Goal: Task Accomplishment & Management: Use online tool/utility

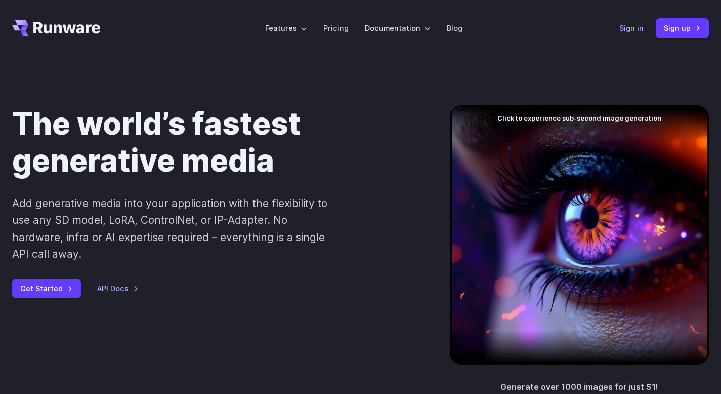
click at [629, 29] on link "Sign in" at bounding box center [632, 28] width 24 height 12
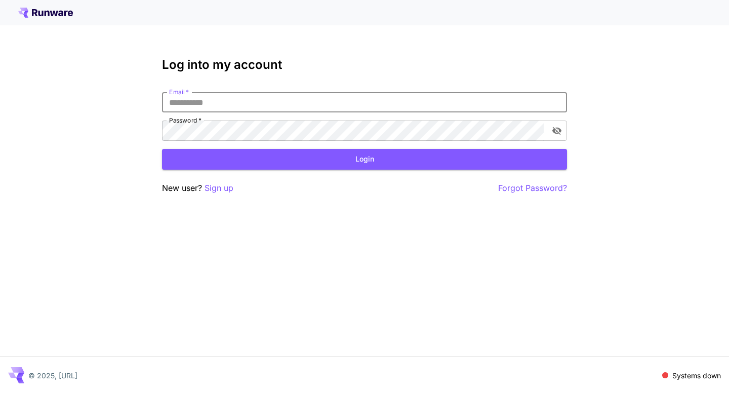
type input "**********"
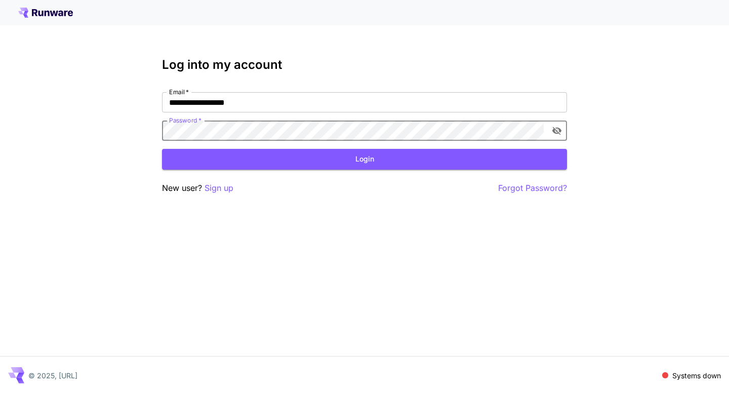
click at [693, 379] on p "Systems down" at bounding box center [696, 375] width 49 height 11
click at [538, 186] on p "Forgot Password?" at bounding box center [532, 188] width 69 height 13
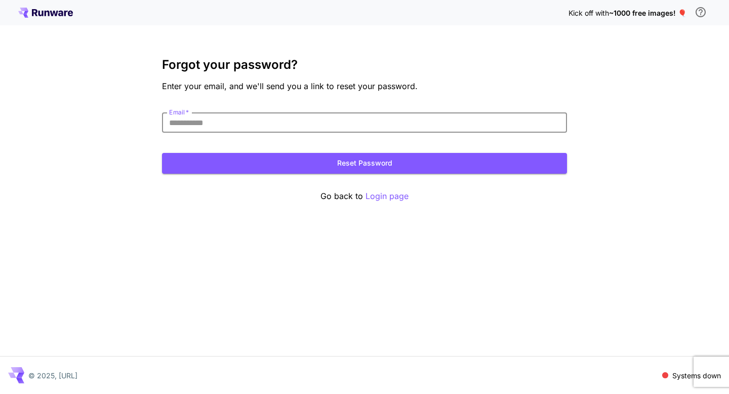
click at [279, 129] on input "Email   *" at bounding box center [364, 122] width 405 height 20
type input "**********"
click at [347, 165] on button "Reset Password" at bounding box center [364, 163] width 405 height 21
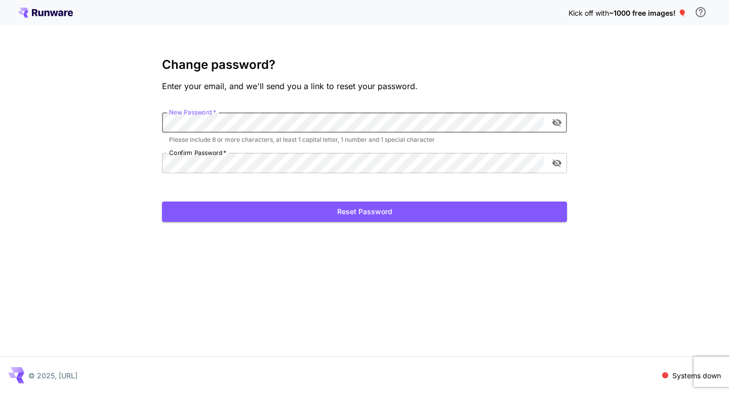
click at [158, 117] on div "Kick off with ~1000 free images! 🎈 Change password? Enter your email, and we'll…" at bounding box center [364, 197] width 729 height 394
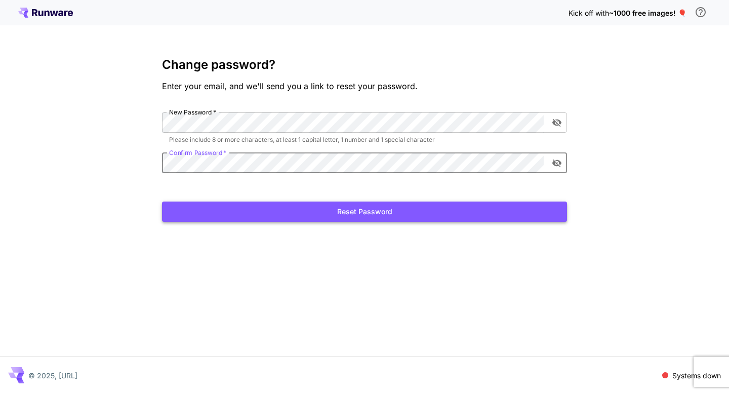
click at [325, 215] on button "Reset Password" at bounding box center [364, 211] width 405 height 21
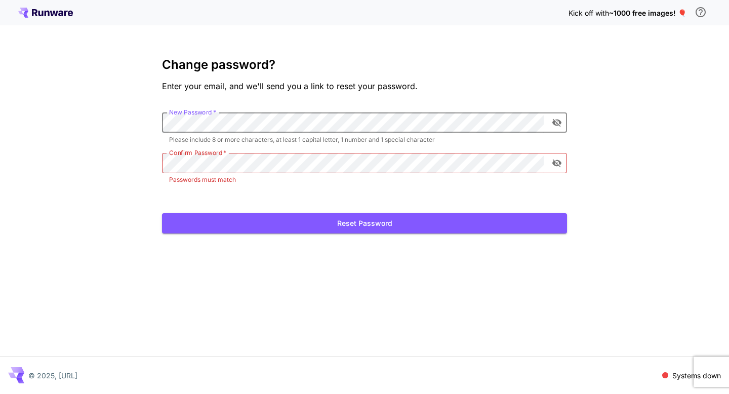
click at [140, 121] on div "Kick off with ~1000 free images! 🎈 Change password? Enter your email, and we'll…" at bounding box center [364, 197] width 729 height 394
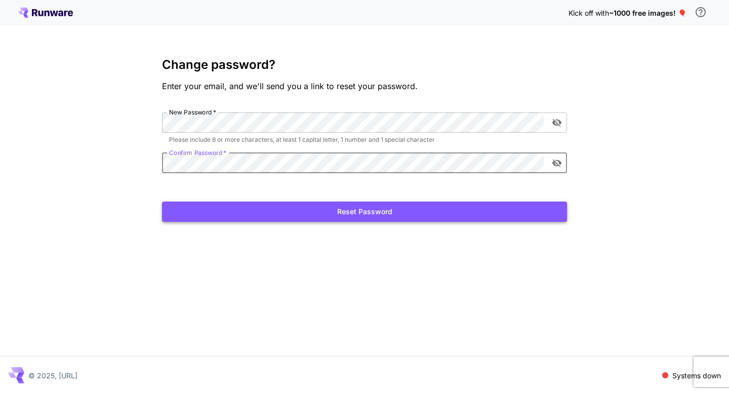
click at [341, 211] on button "Reset Password" at bounding box center [364, 211] width 405 height 21
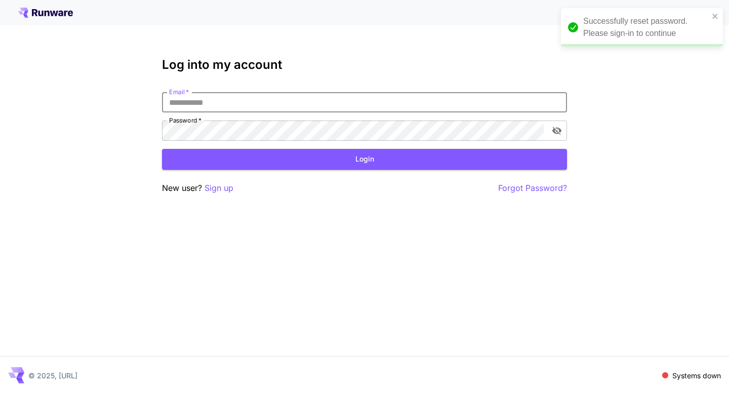
click at [284, 103] on input "Email   *" at bounding box center [364, 102] width 405 height 20
type input "**********"
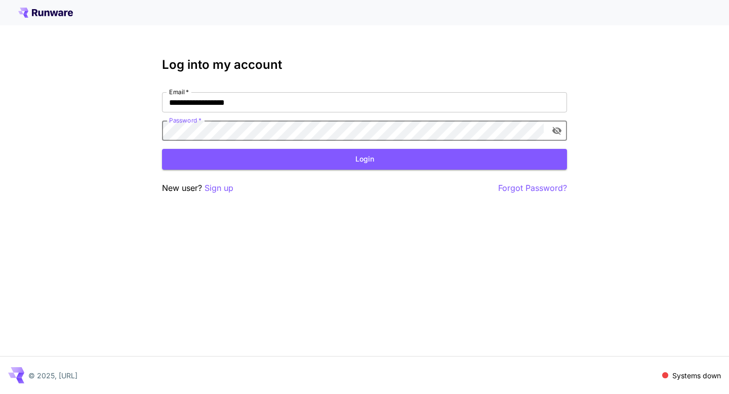
click at [389, 161] on button "Login" at bounding box center [364, 159] width 405 height 21
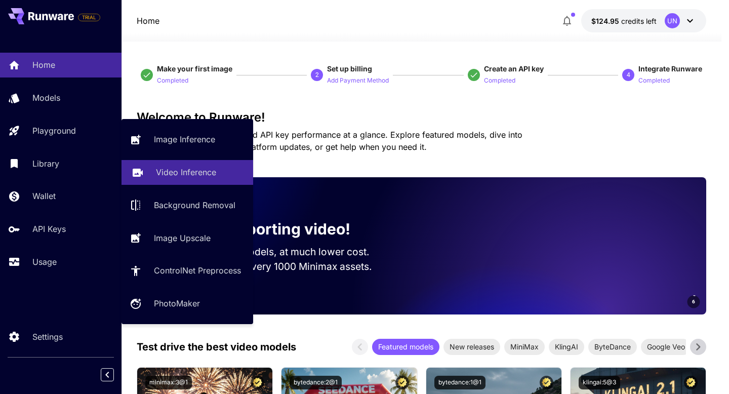
click at [165, 177] on p "Video Inference" at bounding box center [186, 172] width 60 height 12
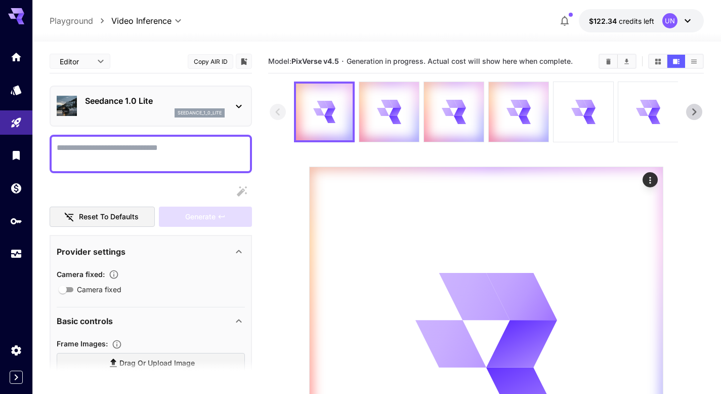
click at [218, 106] on p "Seedance 1.0 Lite" at bounding box center [155, 101] width 140 height 12
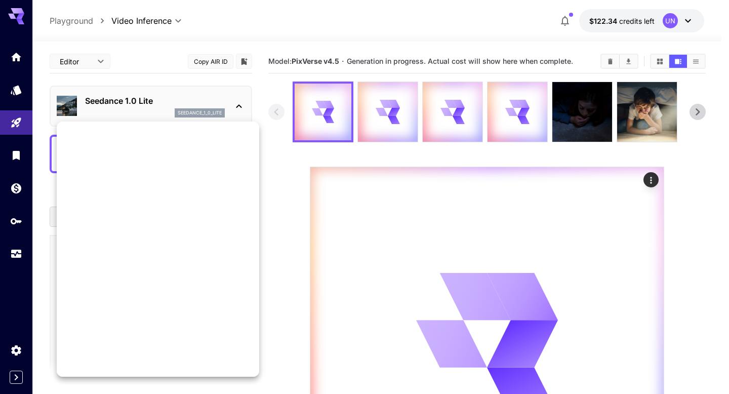
scroll to position [1493, 0]
